Goal: Task Accomplishment & Management: Manage account settings

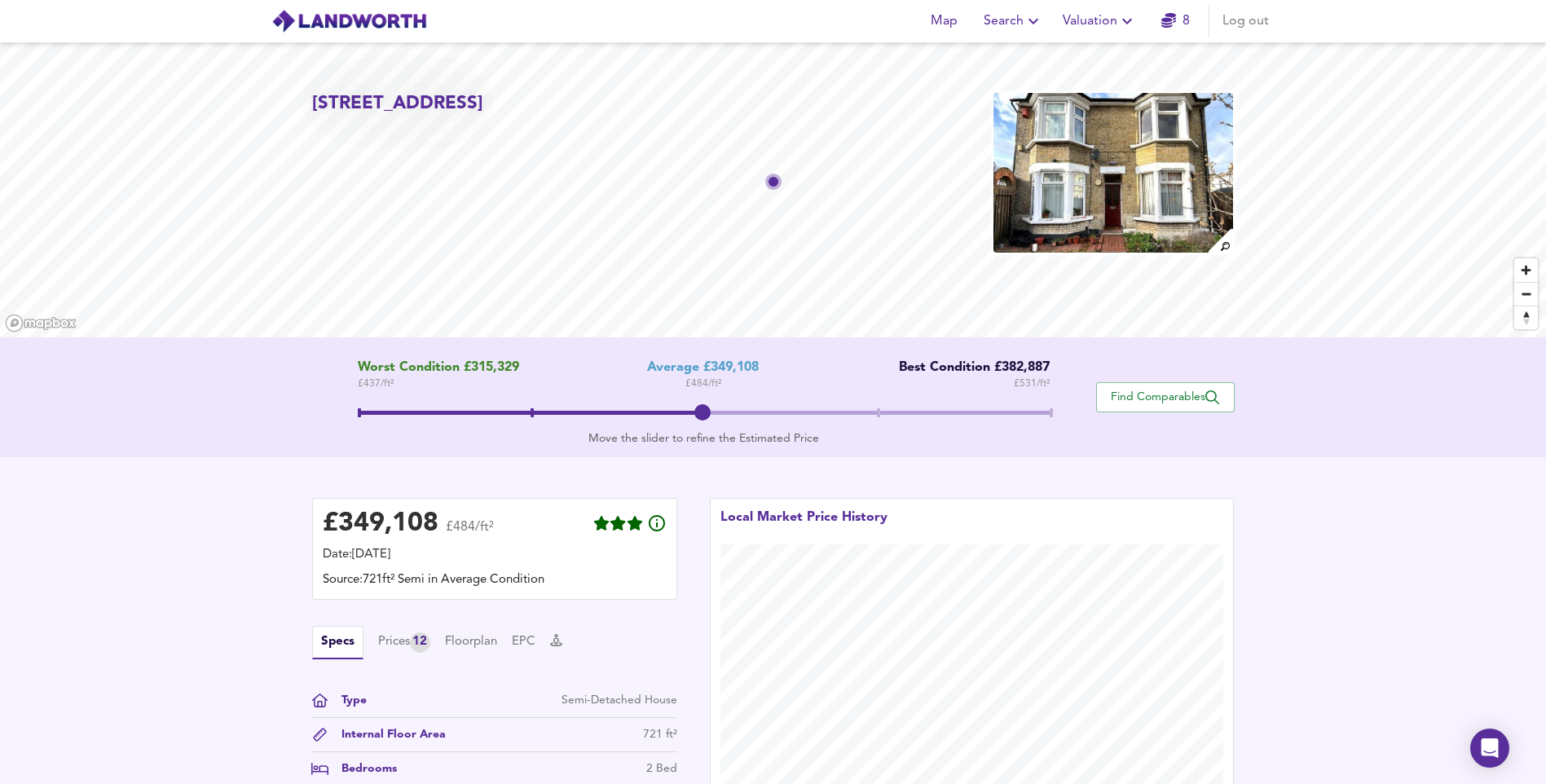
click at [1132, 34] on button "Valuation" at bounding box center [1099, 21] width 87 height 33
click at [1248, 25] on span "Log out" at bounding box center [1245, 21] width 46 height 23
click at [1248, 25] on span "Log in" at bounding box center [1249, 21] width 39 height 23
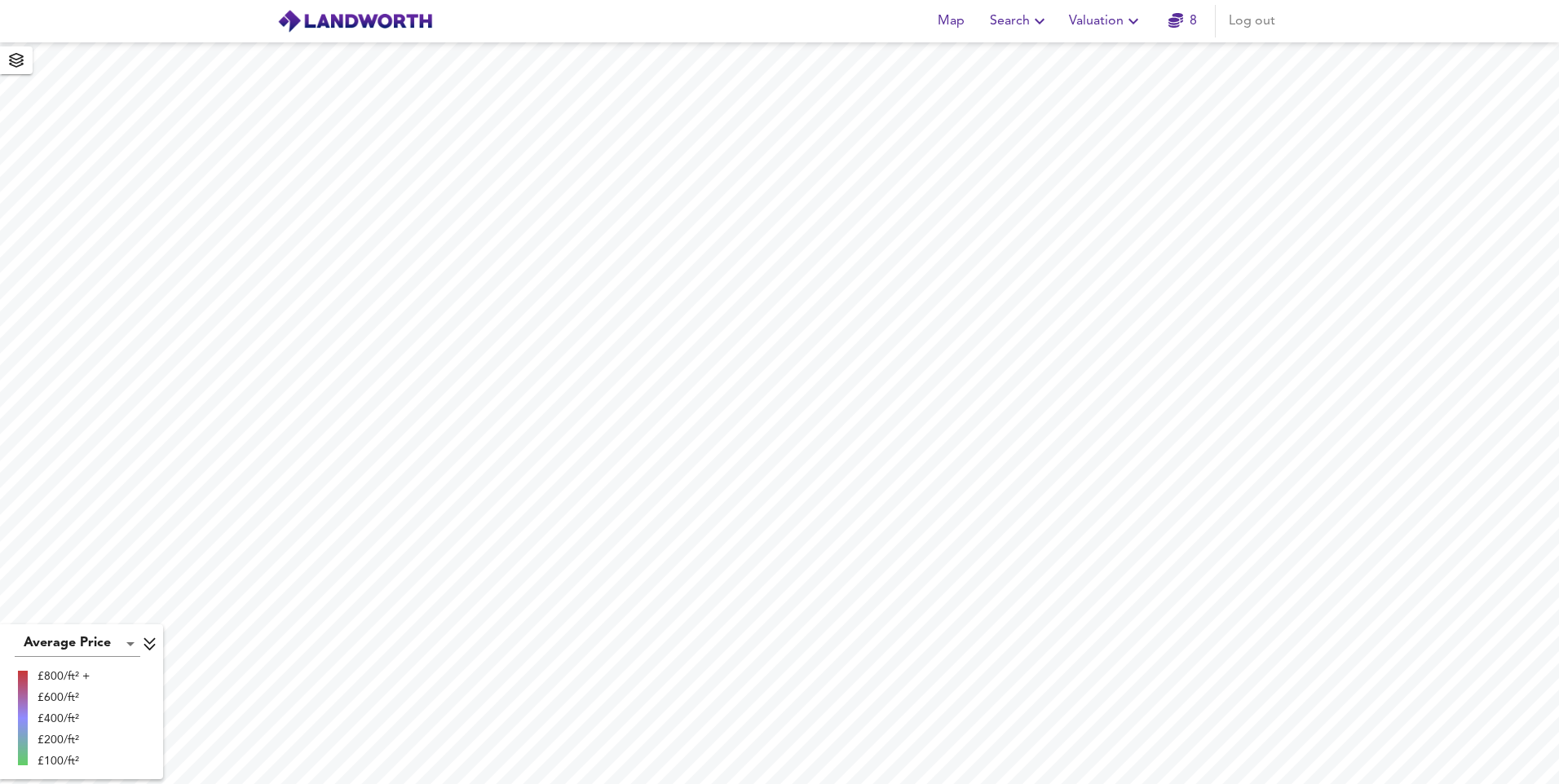
click at [1256, 16] on span "Log out" at bounding box center [1251, 21] width 46 height 23
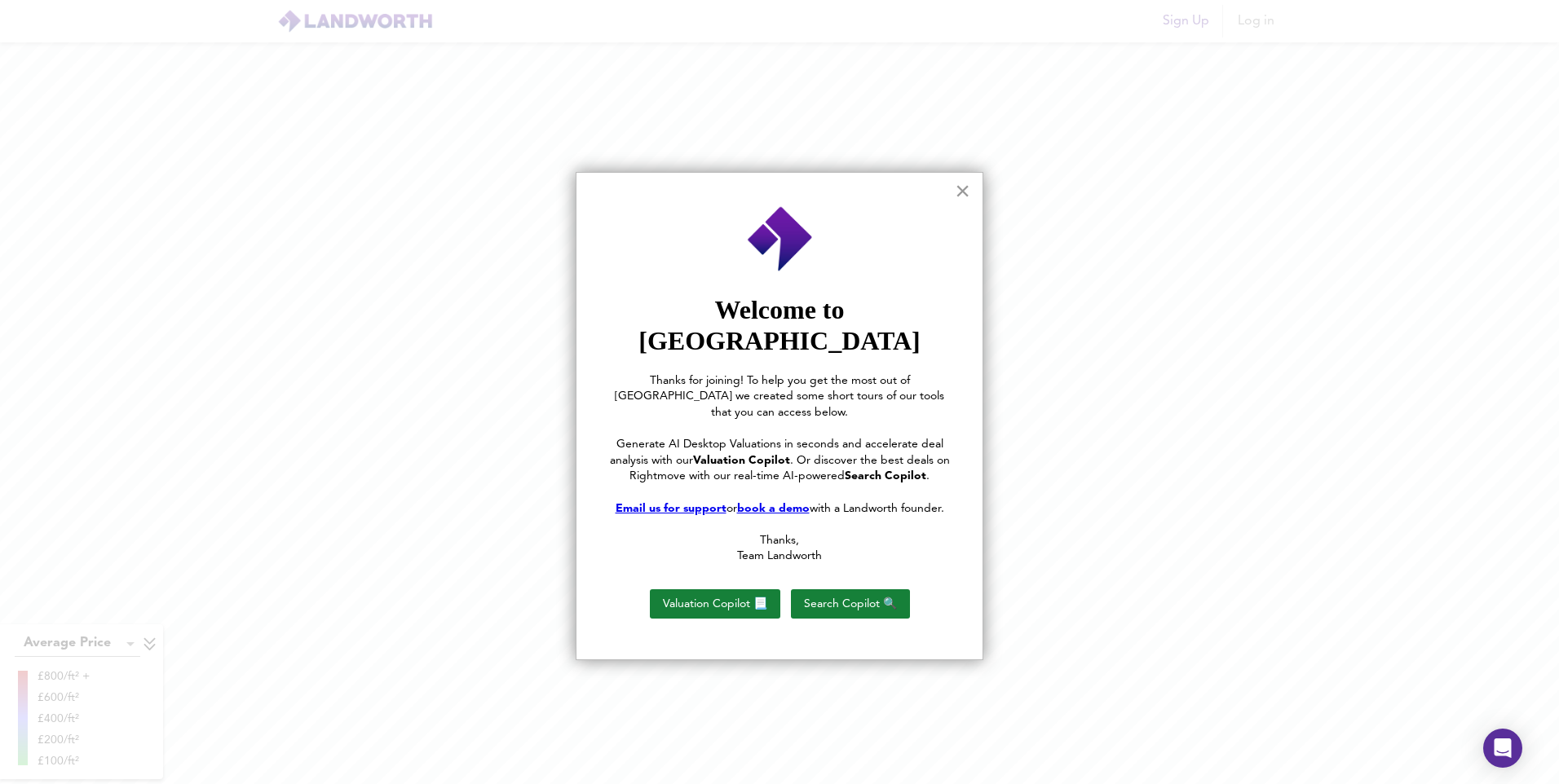
click at [959, 190] on button "×" at bounding box center [962, 190] width 15 height 26
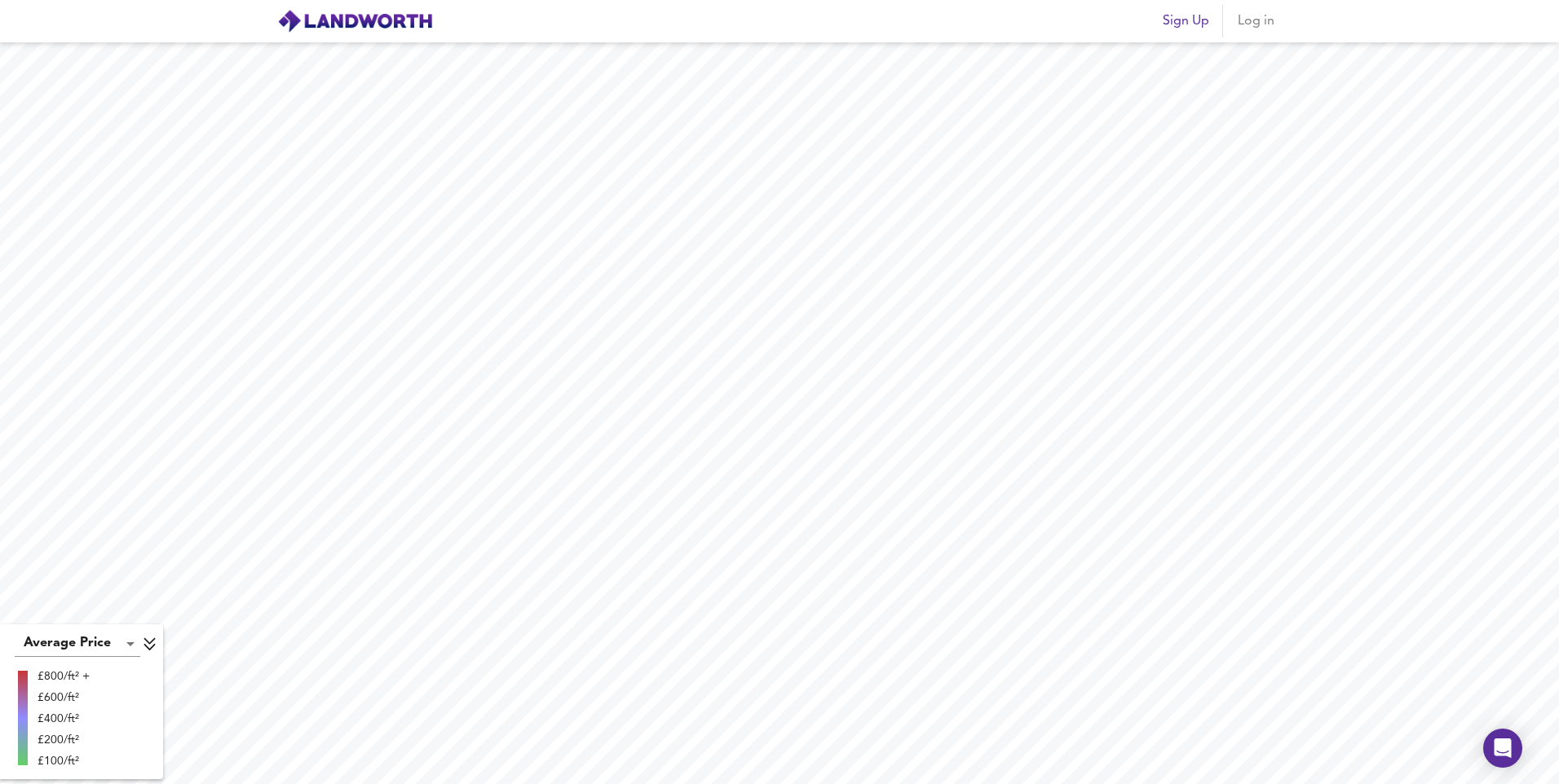
click at [1262, 22] on span "Log in" at bounding box center [1255, 21] width 39 height 23
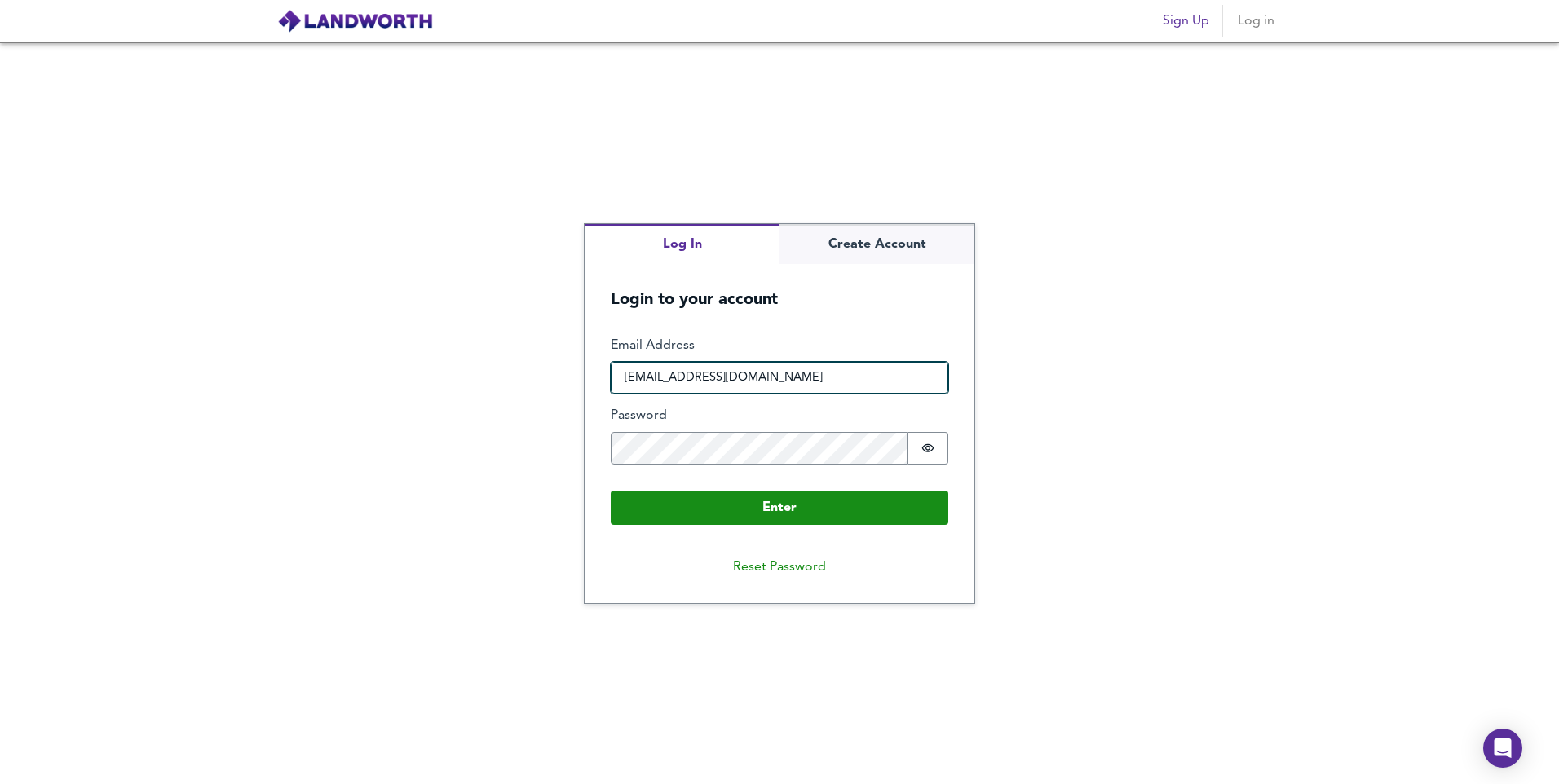
click at [900, 376] on input "vishal.joshilovesneha@gmail.com" at bounding box center [779, 378] width 338 height 33
type input "vishal.joshilovesjigna24@gmail.com"
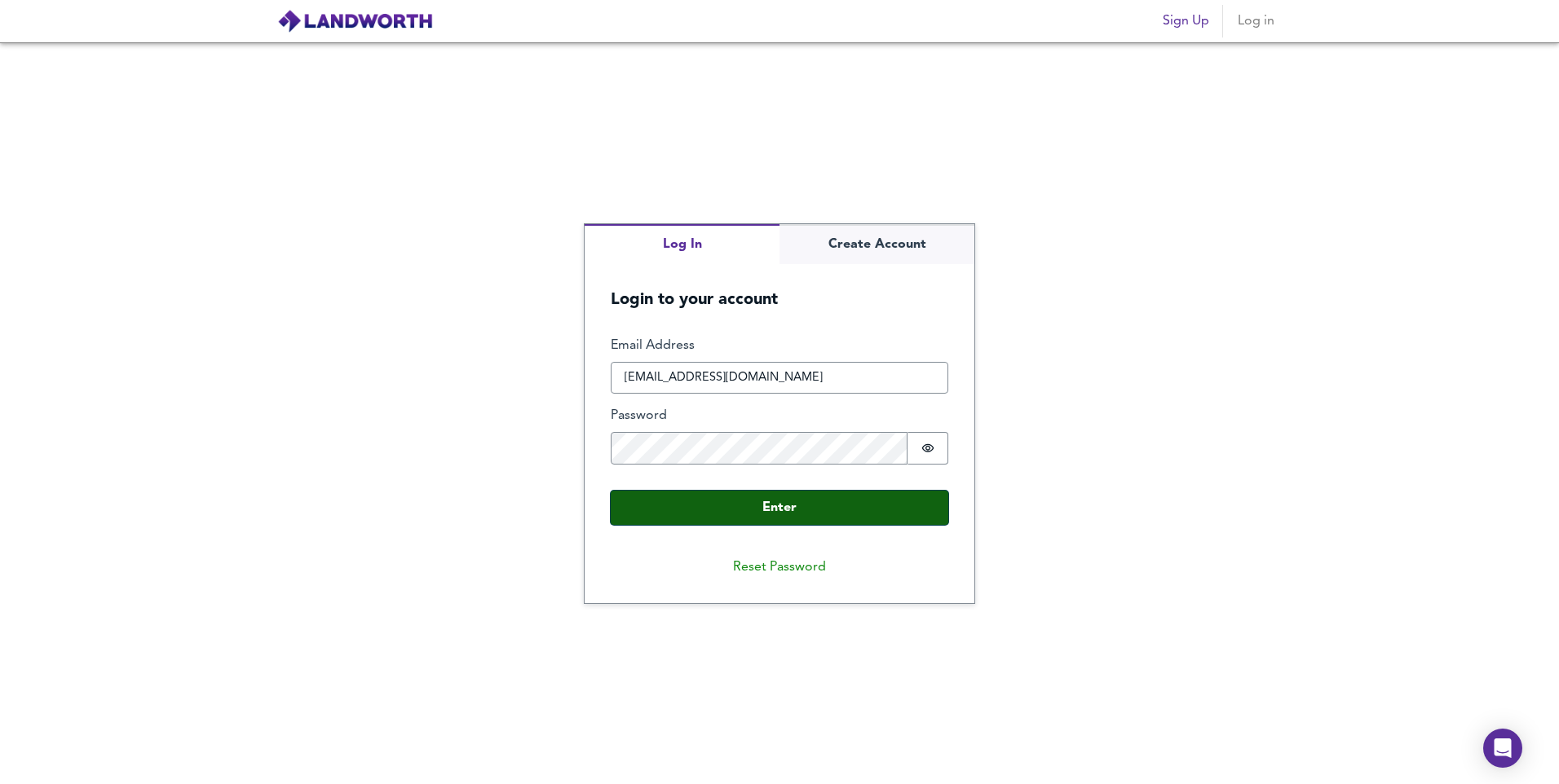
click at [774, 505] on button "Enter" at bounding box center [779, 508] width 338 height 34
